Goal: Information Seeking & Learning: Check status

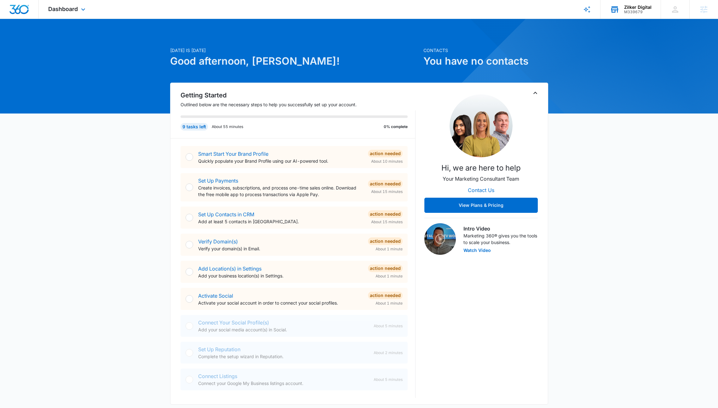
click at [622, 8] on div "Zilker Digital M339679 Your Accounts View All" at bounding box center [630, 9] width 60 height 19
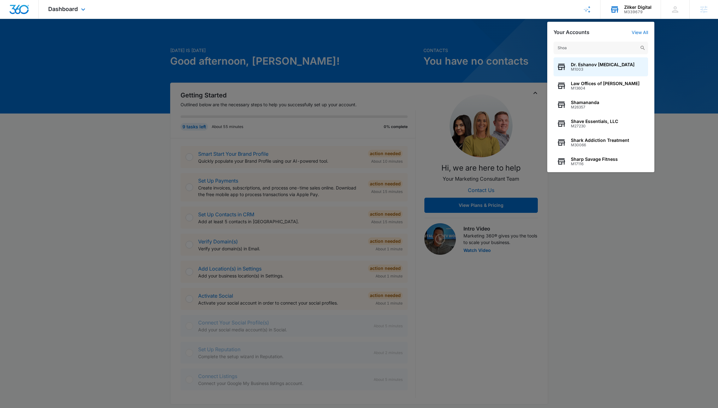
type input "Shoal"
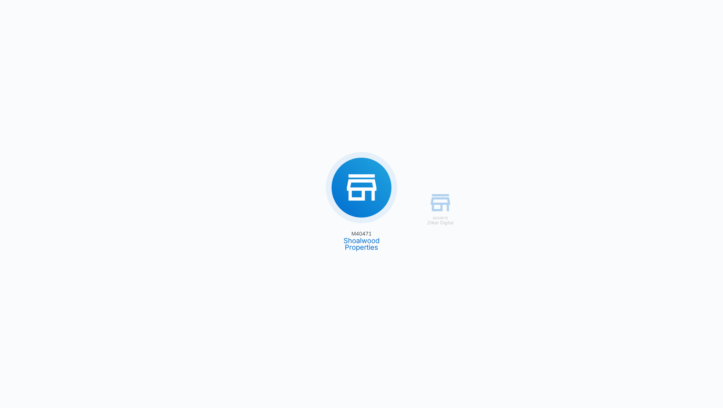
drag, startPoint x: 376, startPoint y: 232, endPoint x: 347, endPoint y: 233, distance: 28.4
click at [347, 233] on div "M339679 Zilker Digital M40471 Shoalwood Properties" at bounding box center [361, 204] width 723 height 408
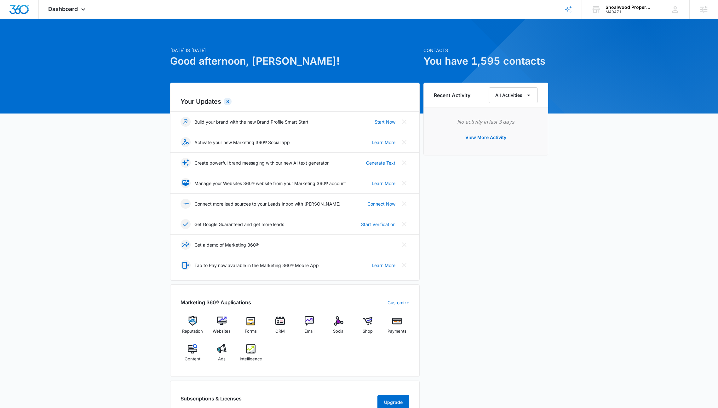
click at [97, 160] on div "Today is Tuesday, October 14th Good afternoon, Richard! Contacts You have 1,595…" at bounding box center [359, 304] width 718 height 554
click at [80, 13] on icon at bounding box center [83, 11] width 8 height 8
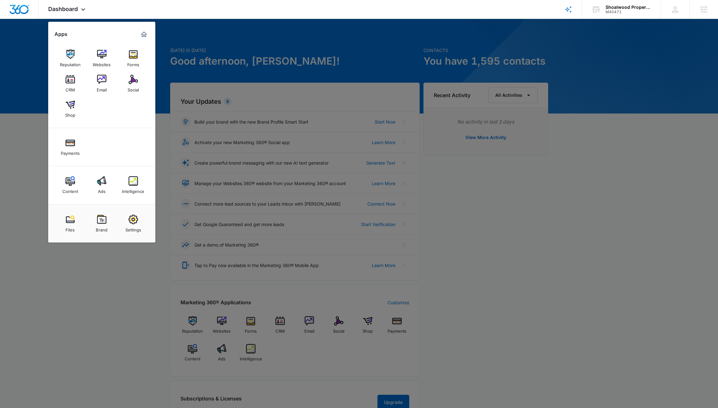
drag, startPoint x: 283, startPoint y: 30, endPoint x: 395, endPoint y: 30, distance: 112.2
click at [283, 30] on div at bounding box center [359, 204] width 718 height 408
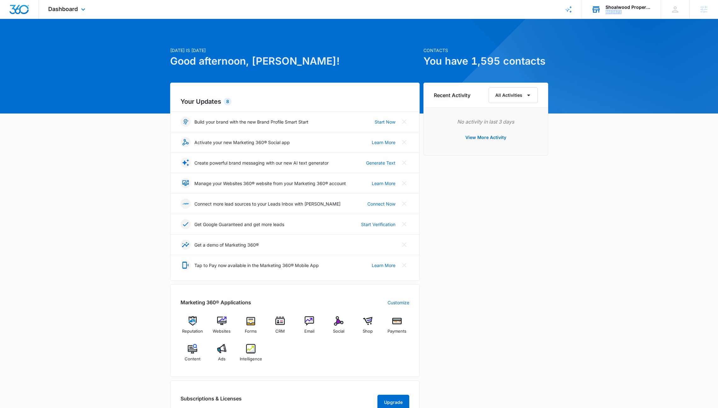
drag, startPoint x: 611, startPoint y: 14, endPoint x: 606, endPoint y: 13, distance: 4.8
click at [606, 13] on div "M40471" at bounding box center [629, 12] width 46 height 4
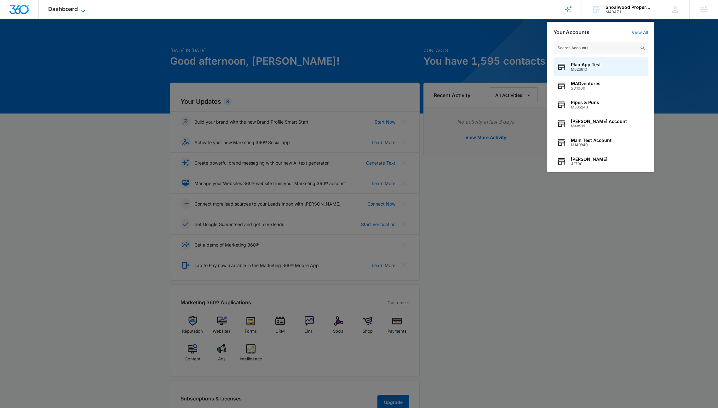
click at [79, 12] on icon at bounding box center [83, 11] width 8 height 8
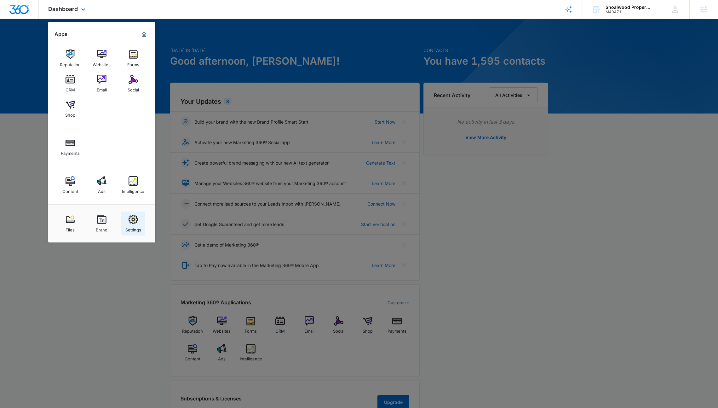
click at [130, 217] on img at bounding box center [133, 219] width 9 height 9
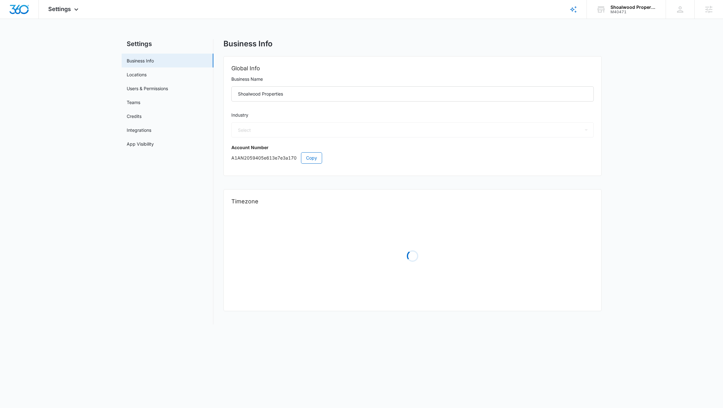
select select "35"
select select "US"
select select "America/[GEOGRAPHIC_DATA]"
click at [315, 155] on span "Copy" at bounding box center [311, 157] width 11 height 7
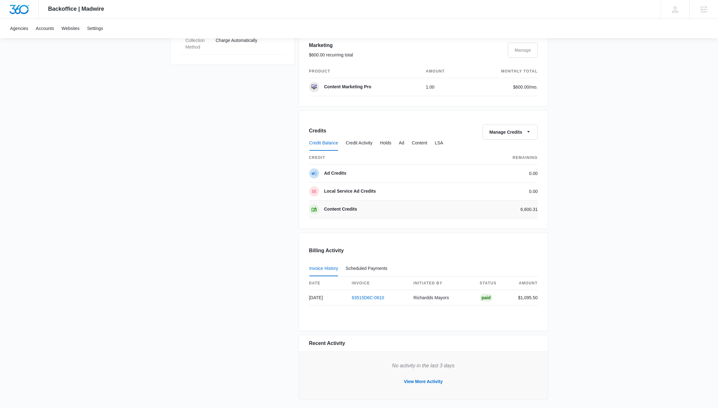
scroll to position [418, 0]
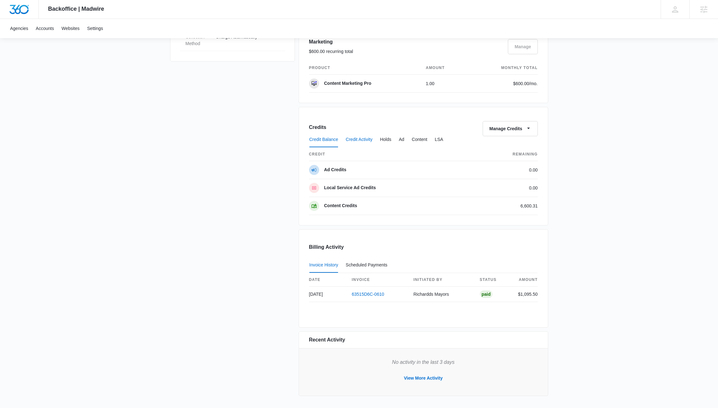
click at [372, 141] on button "Credit Activity" at bounding box center [359, 139] width 27 height 15
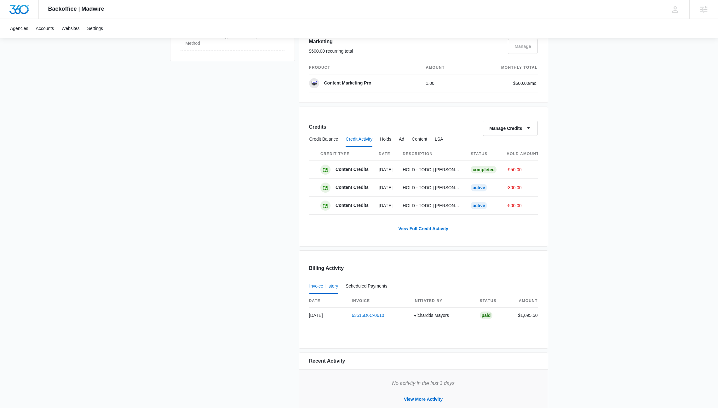
click at [412, 242] on div "Credits Manage Credits Credit Balance Credit Activity Holds Ad Content LSA Cred…" at bounding box center [424, 176] width 250 height 140
click at [411, 234] on link "View Full Credit Activity" at bounding box center [423, 228] width 63 height 15
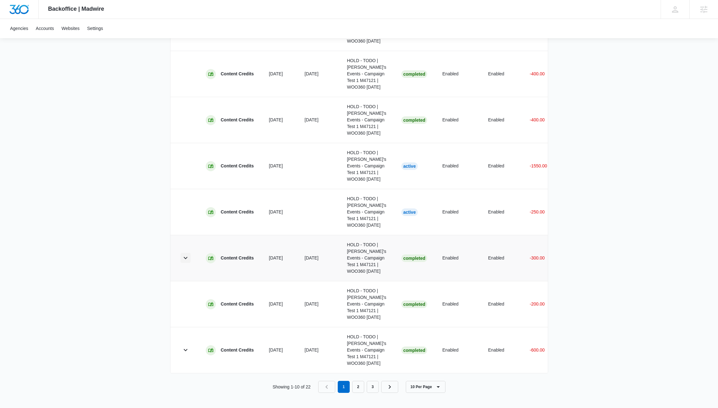
click at [187, 254] on icon "button" at bounding box center [186, 258] width 8 height 8
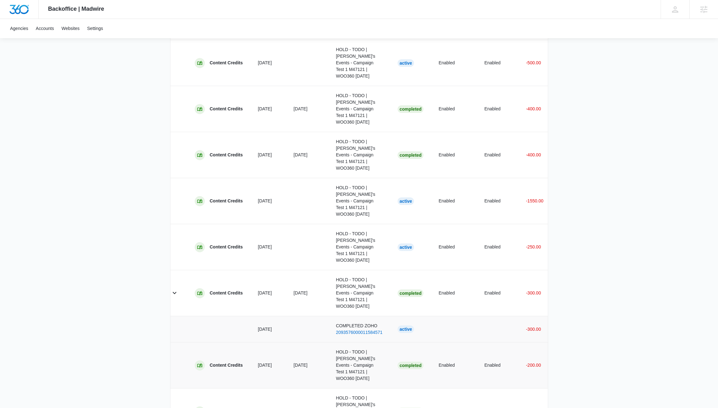
scroll to position [0, 11]
click at [175, 407] on icon "button" at bounding box center [175, 411] width 4 height 2
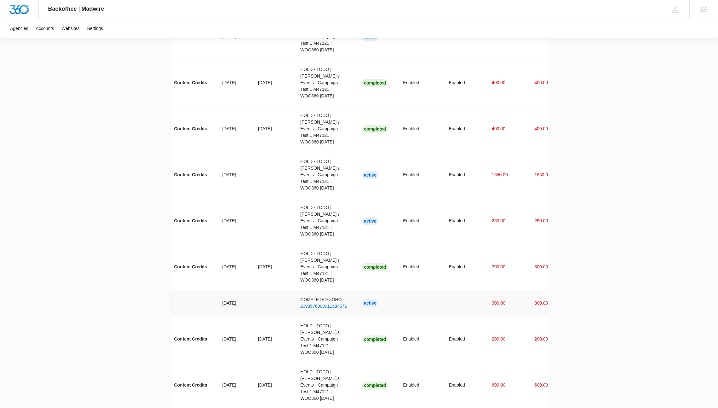
scroll to position [0, 77]
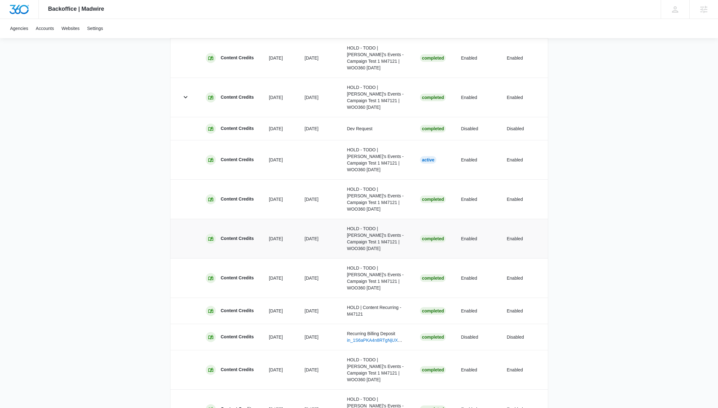
scroll to position [477, 0]
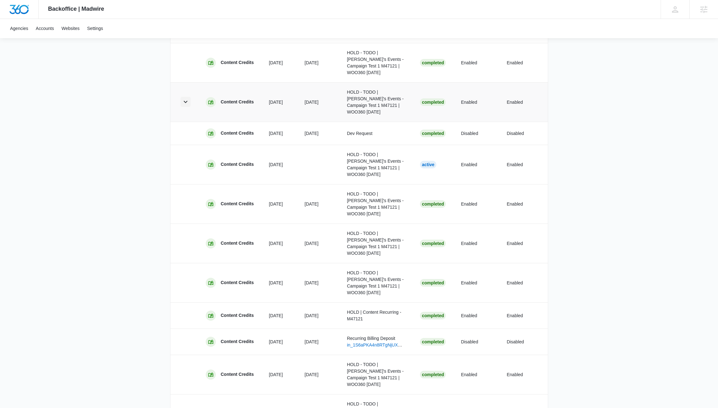
click at [187, 103] on icon "button" at bounding box center [186, 102] width 8 height 8
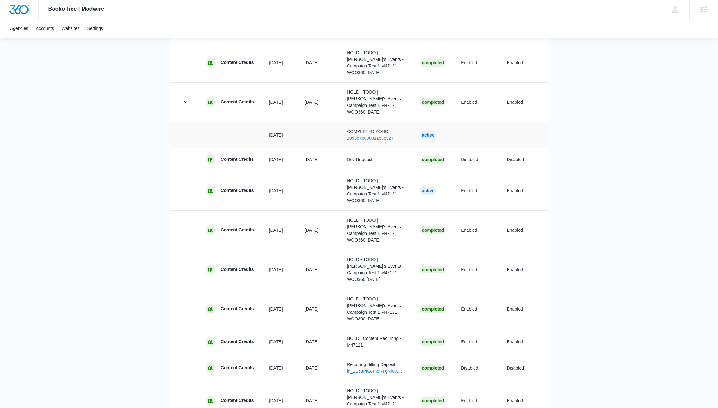
click at [362, 139] on link "2093576000011585927" at bounding box center [370, 137] width 47 height 5
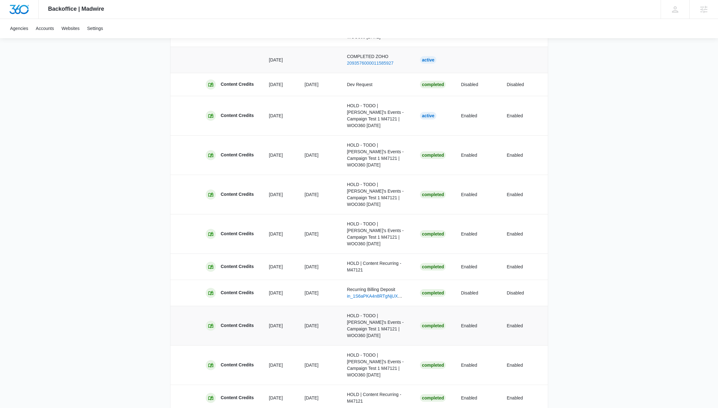
scroll to position [571, 0]
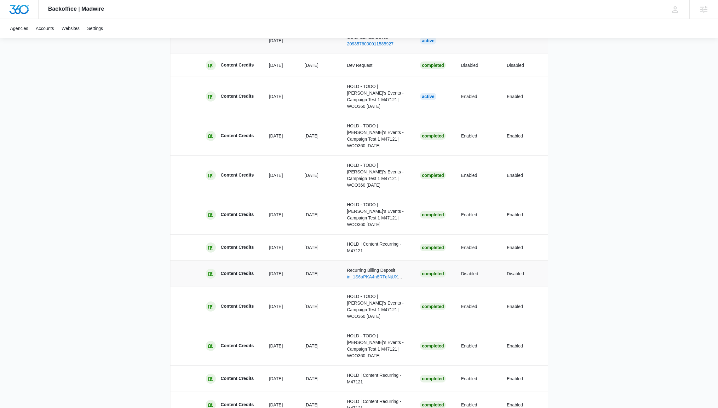
click at [365, 278] on link "in_1S6aPKA4n8RTgNjUXZXrphfe" at bounding box center [380, 276] width 66 height 5
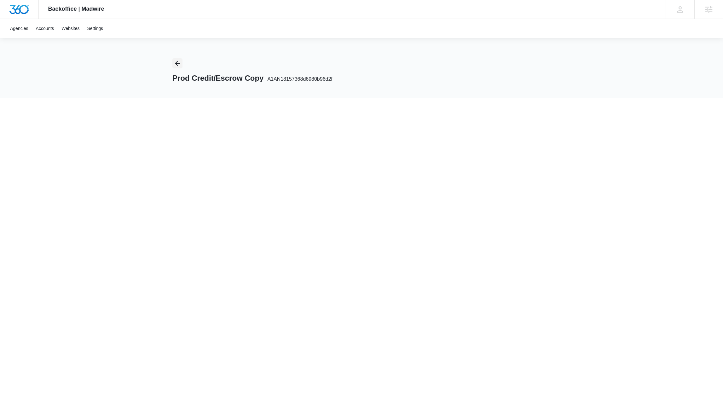
click at [180, 64] on icon "Back" at bounding box center [178, 64] width 8 height 8
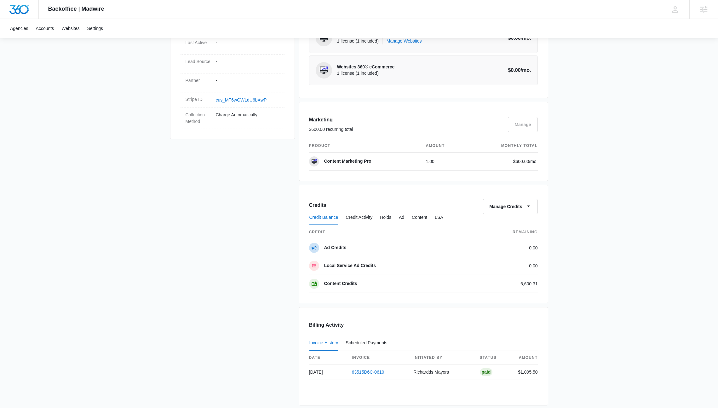
scroll to position [418, 0]
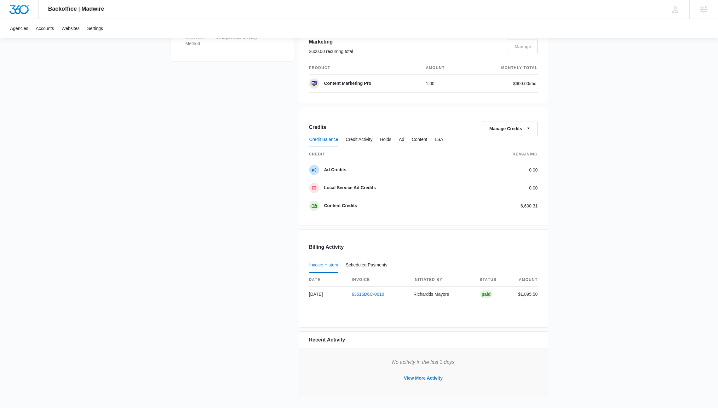
click at [422, 378] on button "View More Activity" at bounding box center [423, 377] width 51 height 15
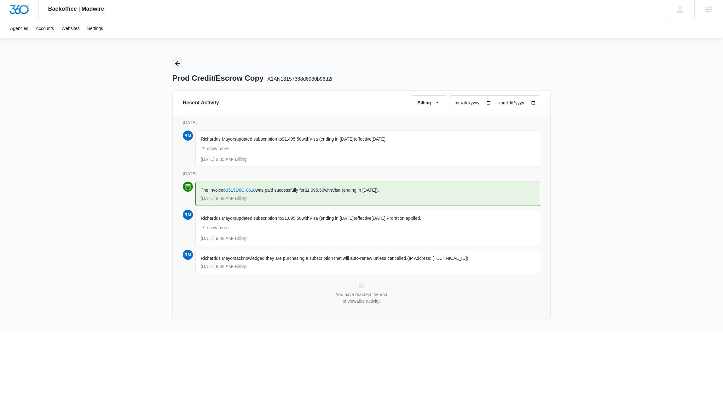
click at [178, 65] on icon "Back" at bounding box center [178, 64] width 8 height 8
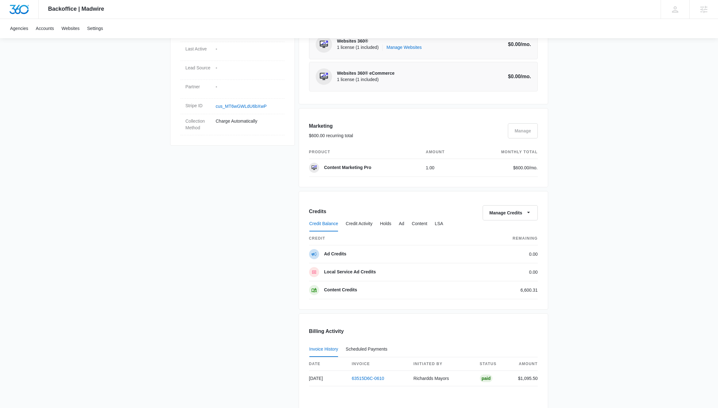
scroll to position [418, 0]
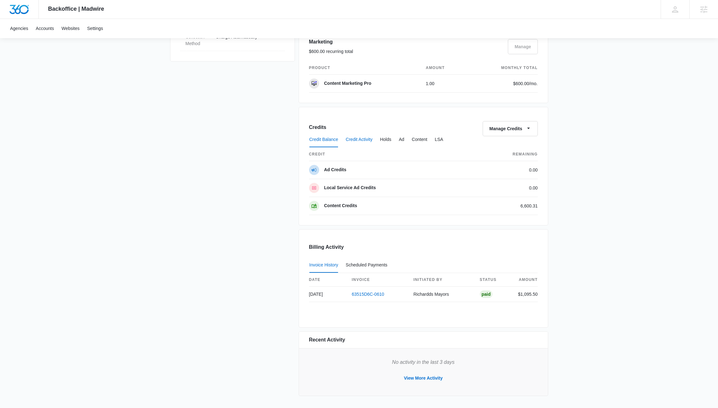
click at [359, 141] on button "Credit Activity" at bounding box center [359, 139] width 27 height 15
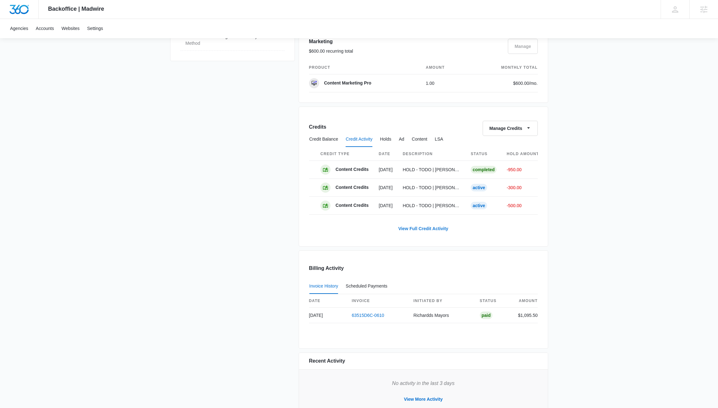
click at [418, 229] on link "View Full Credit Activity" at bounding box center [423, 228] width 63 height 15
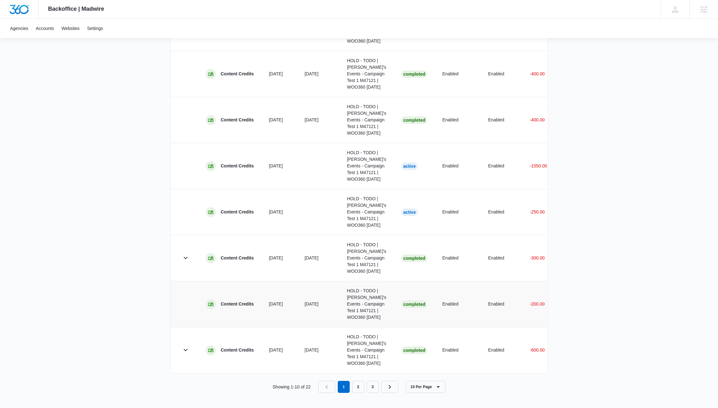
scroll to position [562, 0]
click at [410, 387] on button "10 Per Page" at bounding box center [426, 387] width 40 height 12
click at [417, 373] on div "10 Per Page 20 Per Page 50 Per Page 100 Per Page" at bounding box center [432, 354] width 50 height 49
click at [420, 389] on button "10 Per Page" at bounding box center [426, 387] width 40 height 12
click at [416, 367] on div "100 Per Page" at bounding box center [428, 368] width 27 height 4
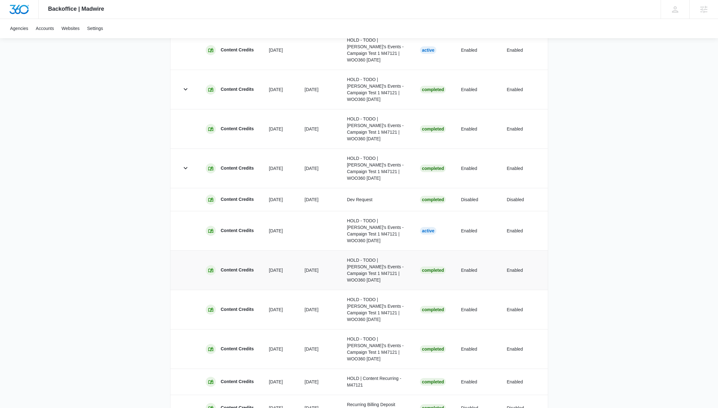
scroll to position [475, 0]
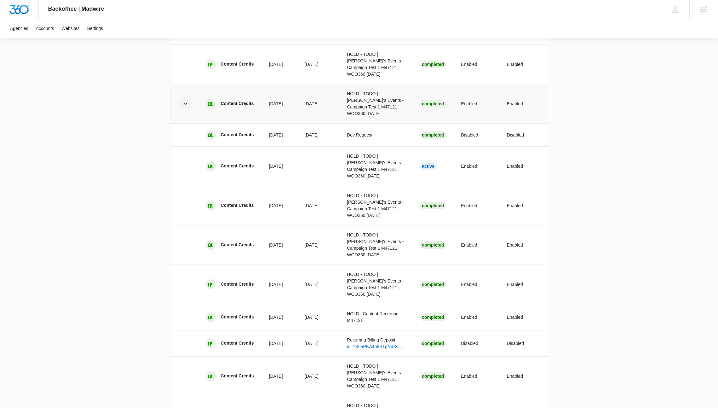
click at [183, 102] on icon "button" at bounding box center [186, 104] width 8 height 8
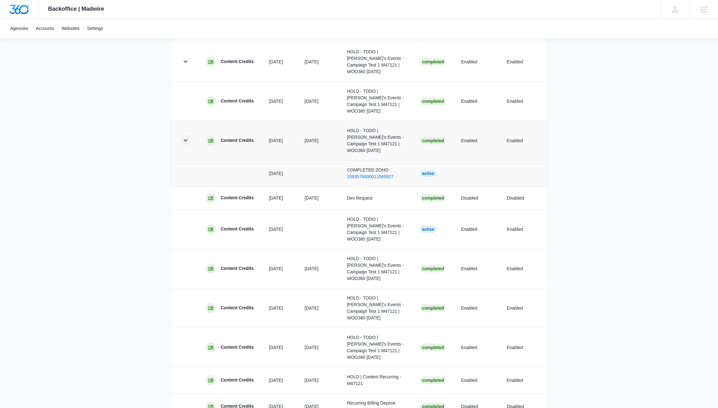
scroll to position [422, 0]
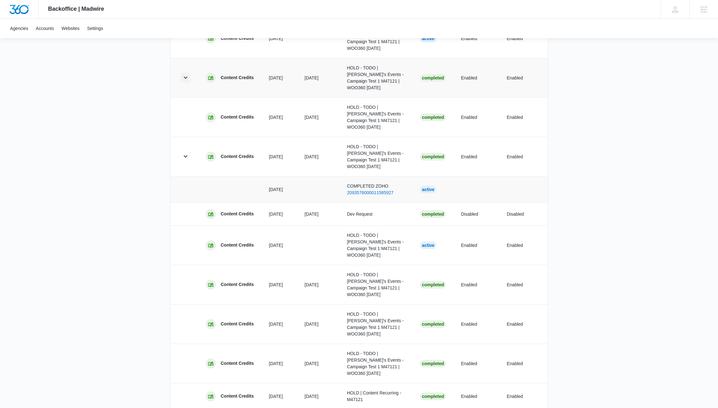
click at [186, 79] on icon "button" at bounding box center [186, 78] width 8 height 8
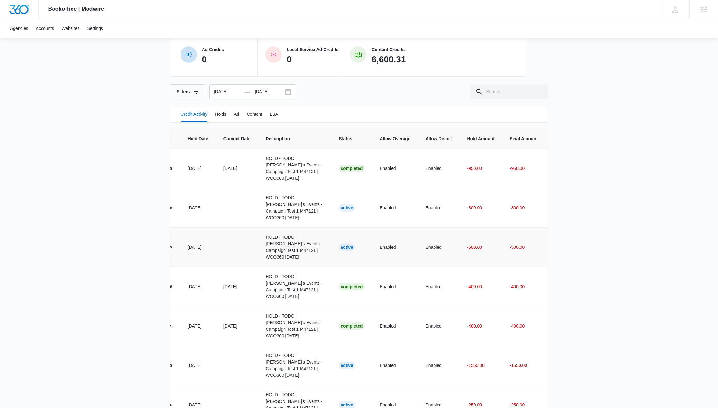
scroll to position [21, 0]
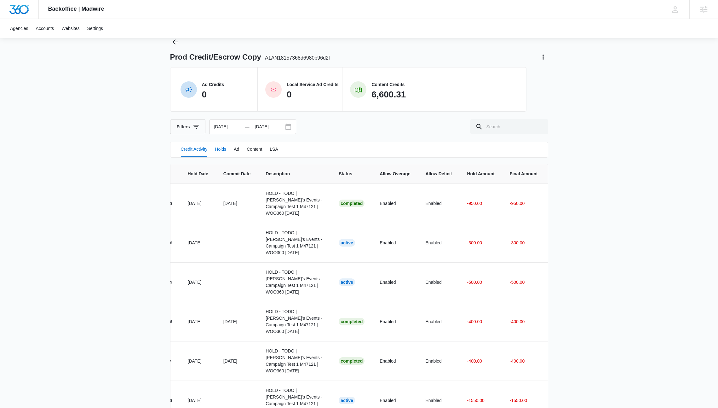
click at [226, 149] on button "Holds" at bounding box center [220, 149] width 11 height 15
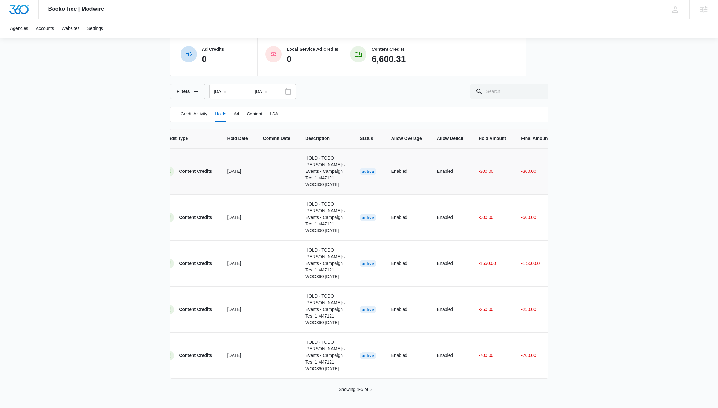
scroll to position [5, 0]
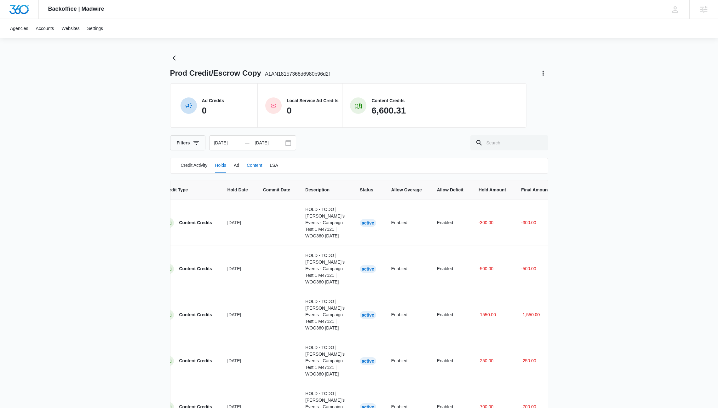
click at [255, 168] on button "Content" at bounding box center [254, 165] width 15 height 15
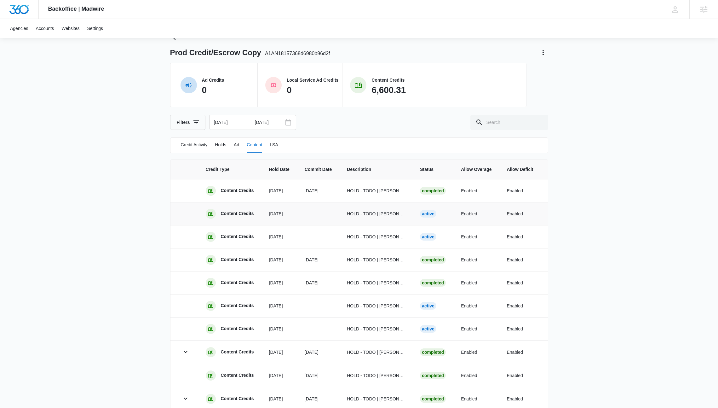
scroll to position [68, 0]
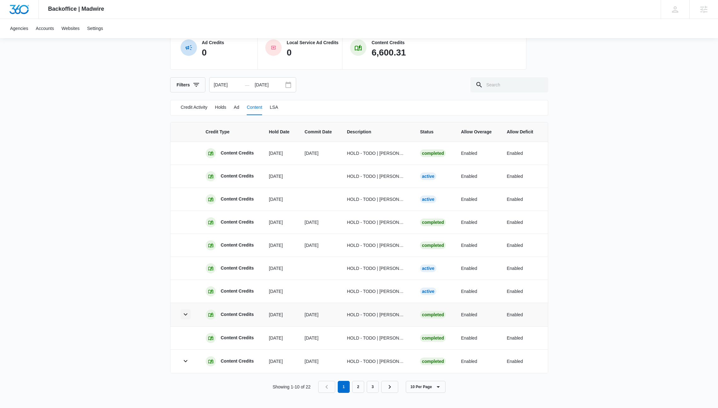
click at [185, 312] on icon "button" at bounding box center [186, 314] width 8 height 8
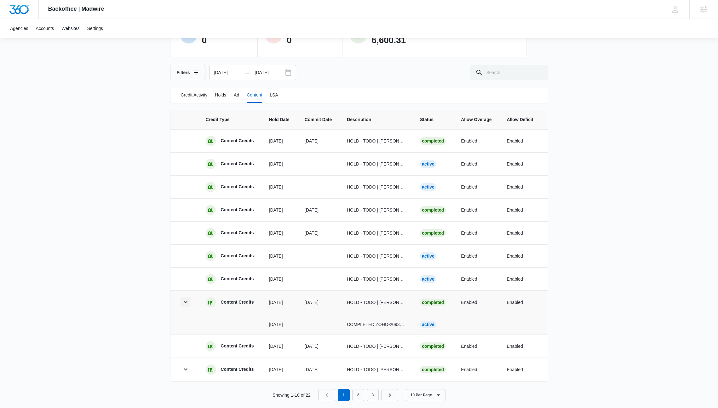
scroll to position [88, 0]
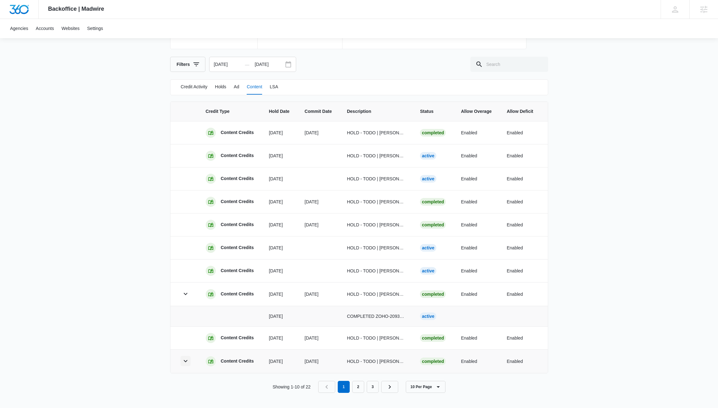
click at [186, 357] on icon "button" at bounding box center [186, 361] width 8 height 8
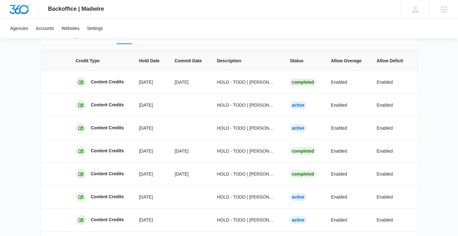
scroll to position [0, 0]
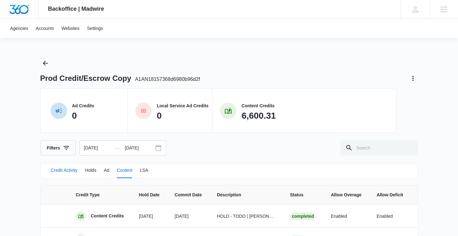
click at [66, 174] on button "Credit Activity" at bounding box center [64, 170] width 27 height 15
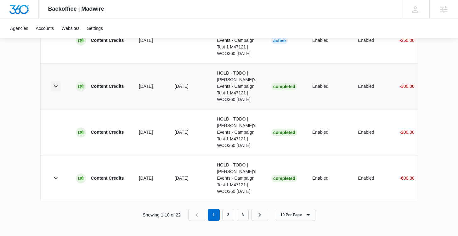
click at [56, 87] on icon "button" at bounding box center [56, 86] width 4 height 2
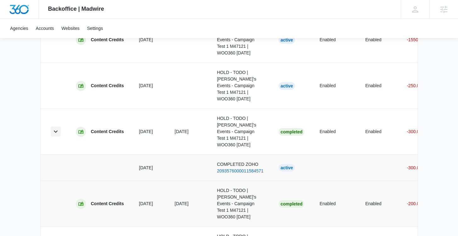
scroll to position [428, 0]
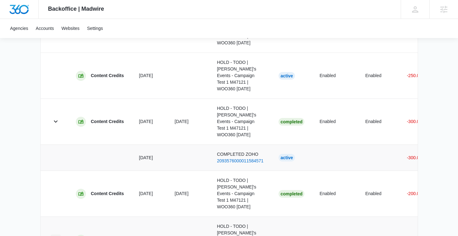
click at [55, 236] on icon "button" at bounding box center [56, 240] width 8 height 8
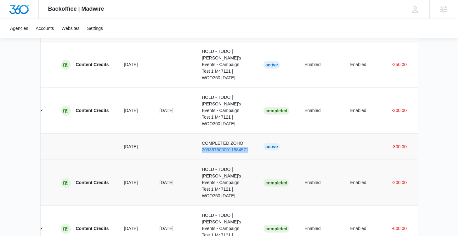
scroll to position [454, 0]
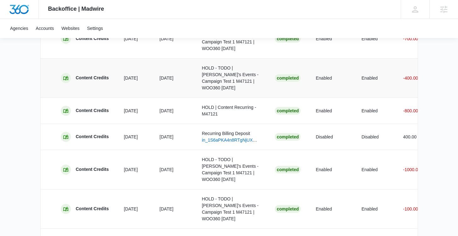
scroll to position [756, 0]
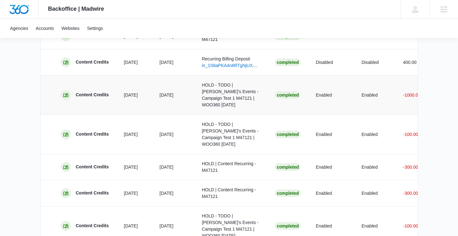
click at [256, 81] on td "HOLD - TODO | Lizzie's Events - Campaign Test 1 M47121 | WOO360 08/19/25" at bounding box center [230, 94] width 73 height 39
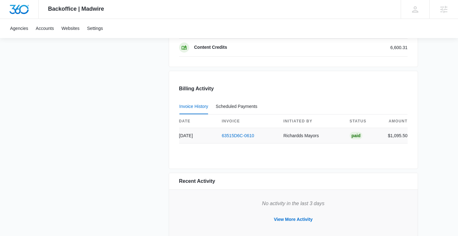
scroll to position [576, 0]
click at [238, 136] on link "63515D6C-0610" at bounding box center [238, 135] width 32 height 5
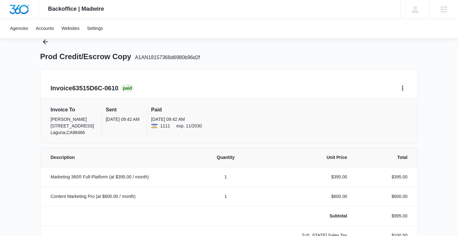
scroll to position [21, 0]
click at [47, 45] on icon "Back" at bounding box center [46, 42] width 8 height 8
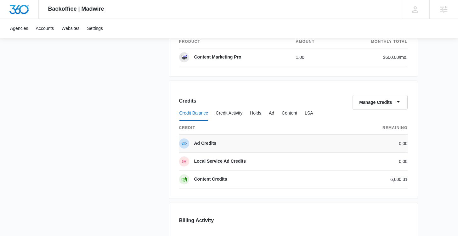
scroll to position [427, 0]
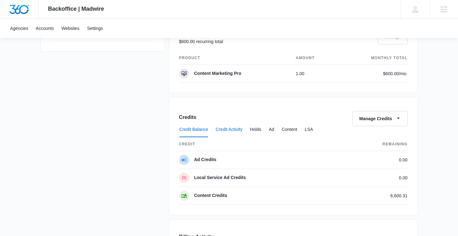
click at [237, 127] on button "Credit Activity" at bounding box center [229, 129] width 27 height 15
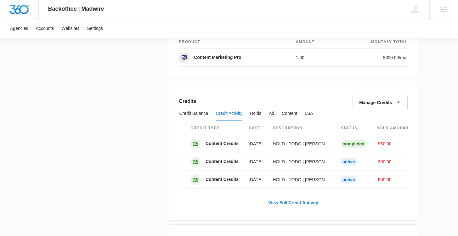
scroll to position [474, 0]
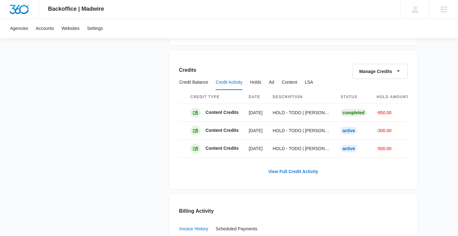
click at [309, 179] on link "View Full Credit Activity" at bounding box center [293, 171] width 63 height 15
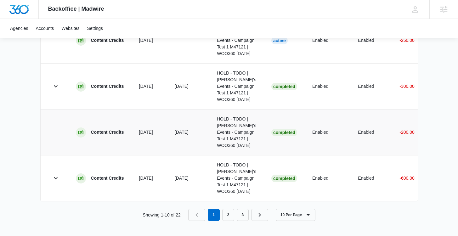
scroll to position [733, 0]
click at [312, 210] on button "10 Per Page" at bounding box center [296, 215] width 40 height 12
click at [307, 202] on div "10 Per Page 20 Per Page 50 Per Page 100 Per Page" at bounding box center [302, 182] width 50 height 49
click at [307, 213] on icon "button" at bounding box center [309, 215] width 8 height 8
click at [307, 200] on button "100 Per Page" at bounding box center [302, 196] width 50 height 9
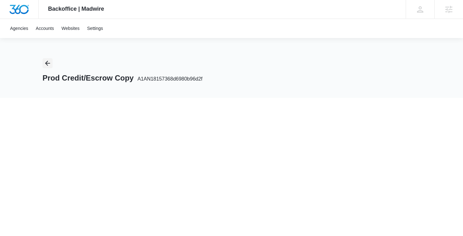
click at [43, 64] on button "Back" at bounding box center [48, 63] width 10 height 10
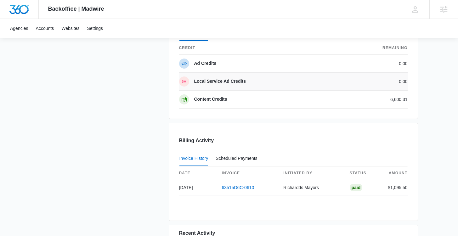
scroll to position [468, 0]
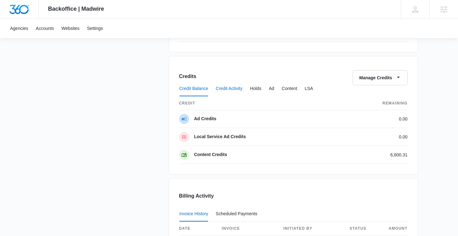
click at [240, 88] on button "Credit Activity" at bounding box center [229, 88] width 27 height 15
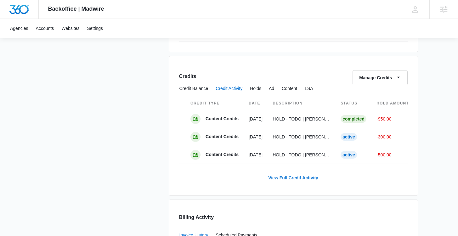
click at [307, 182] on link "View Full Credit Activity" at bounding box center [293, 177] width 63 height 15
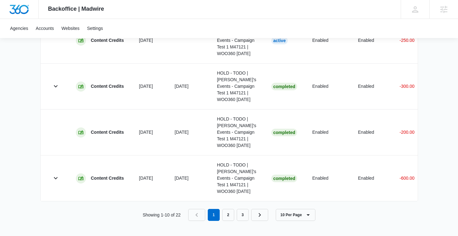
scroll to position [733, 0]
click at [307, 218] on icon "button" at bounding box center [309, 215] width 8 height 8
click at [300, 196] on div "100 Per Page" at bounding box center [298, 196] width 27 height 4
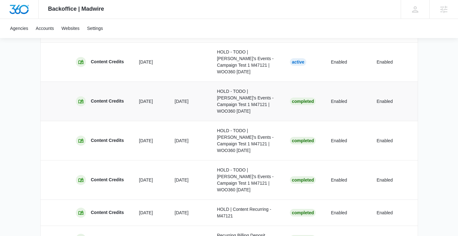
scroll to position [604, 0]
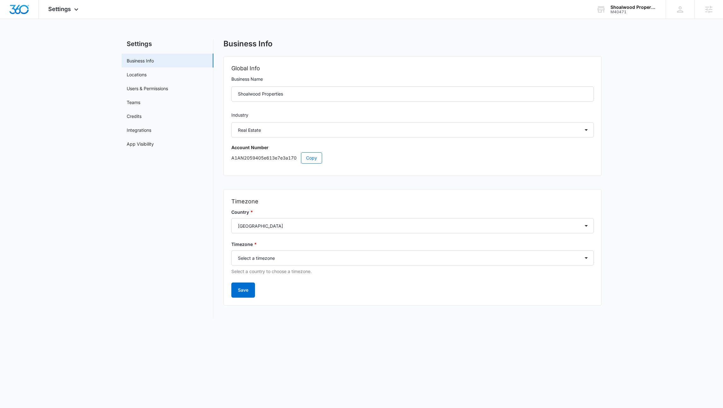
select select "35"
select select "US"
select select "America/[GEOGRAPHIC_DATA]"
click at [73, 12] on icon at bounding box center [76, 11] width 8 height 8
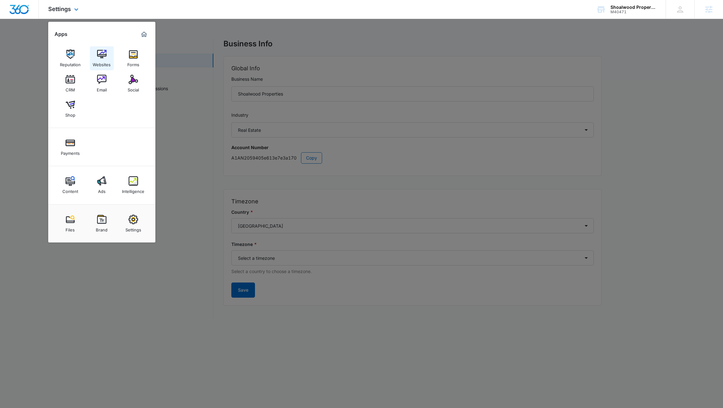
click at [95, 50] on link "Websites" at bounding box center [102, 58] width 24 height 24
